Goal: Information Seeking & Learning: Learn about a topic

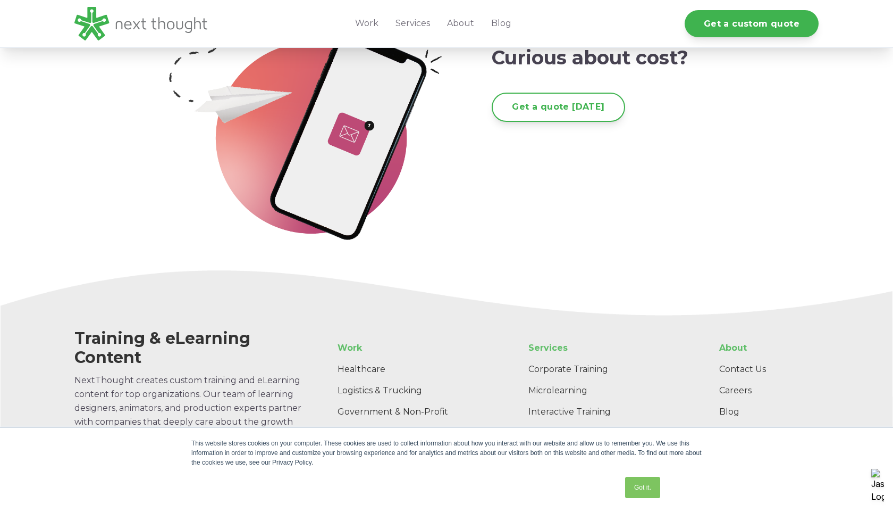
scroll to position [2152, 0]
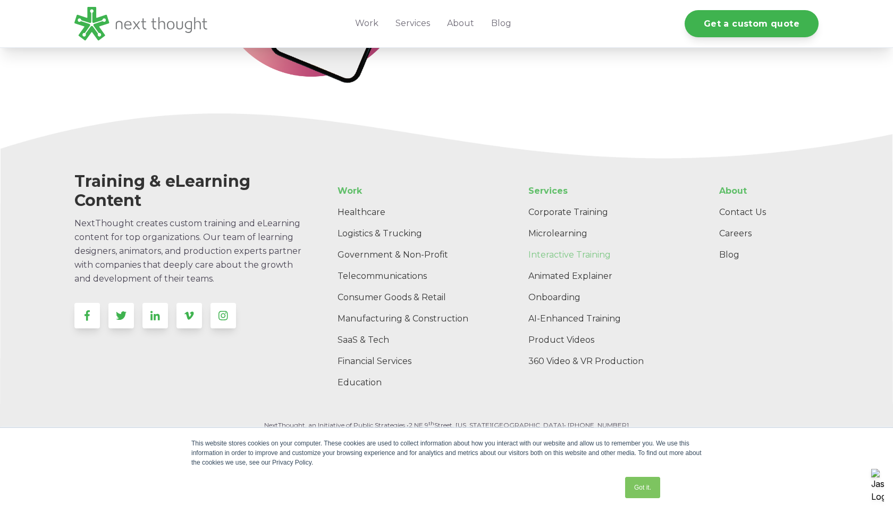
click at [579, 258] on link "Interactive Training" at bounding box center [606, 254] width 172 height 21
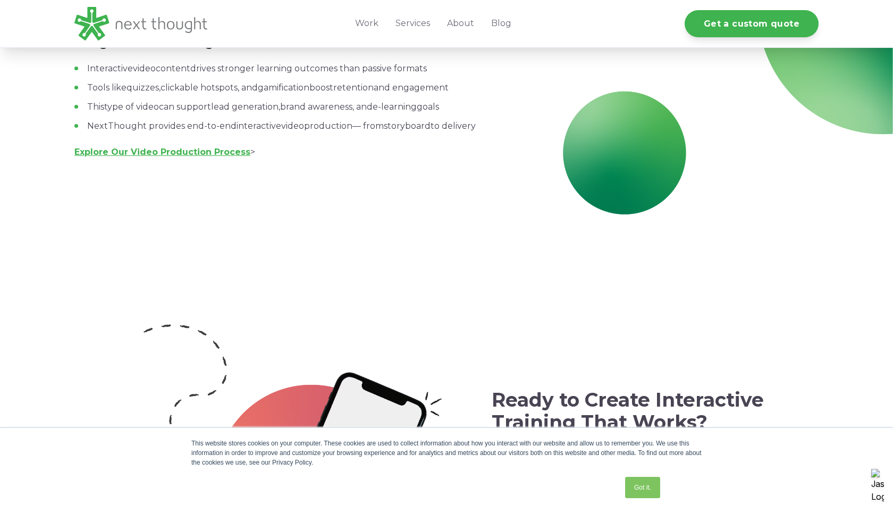
scroll to position [5362, 0]
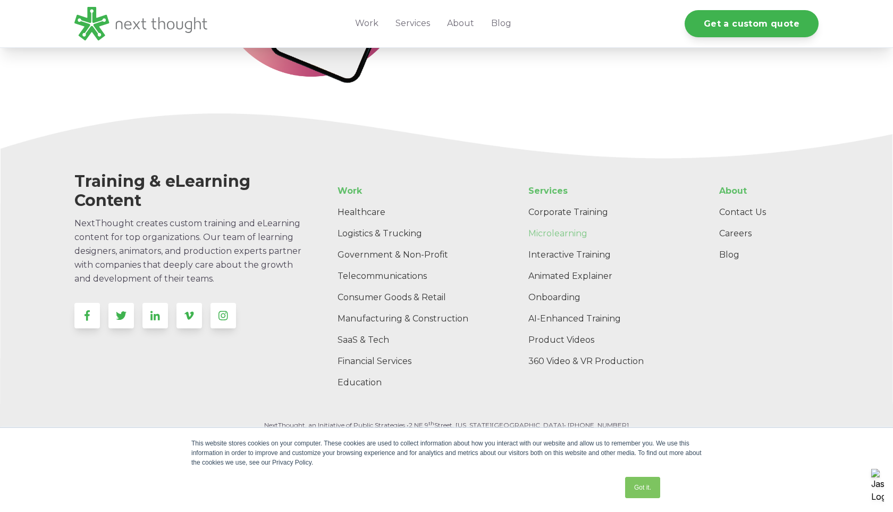
click at [567, 237] on link "Microlearning" at bounding box center [606, 233] width 172 height 21
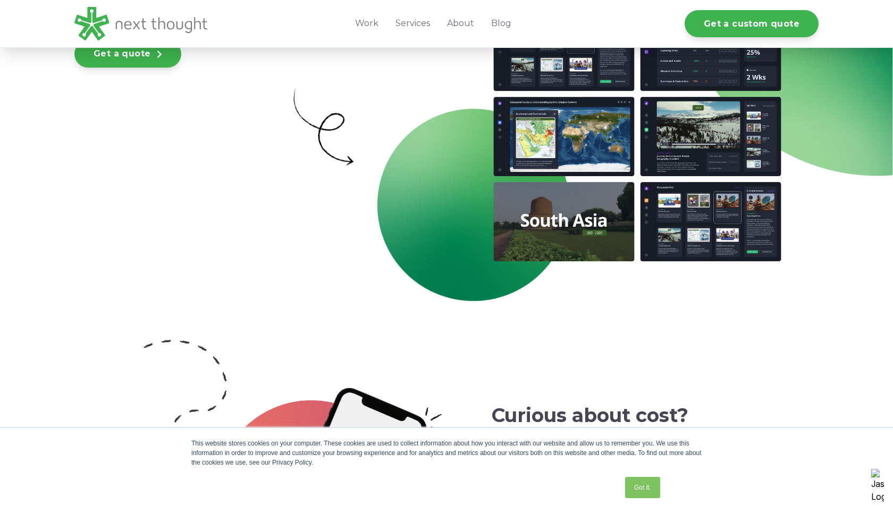
scroll to position [1901, 0]
